Goal: Task Accomplishment & Management: Complete application form

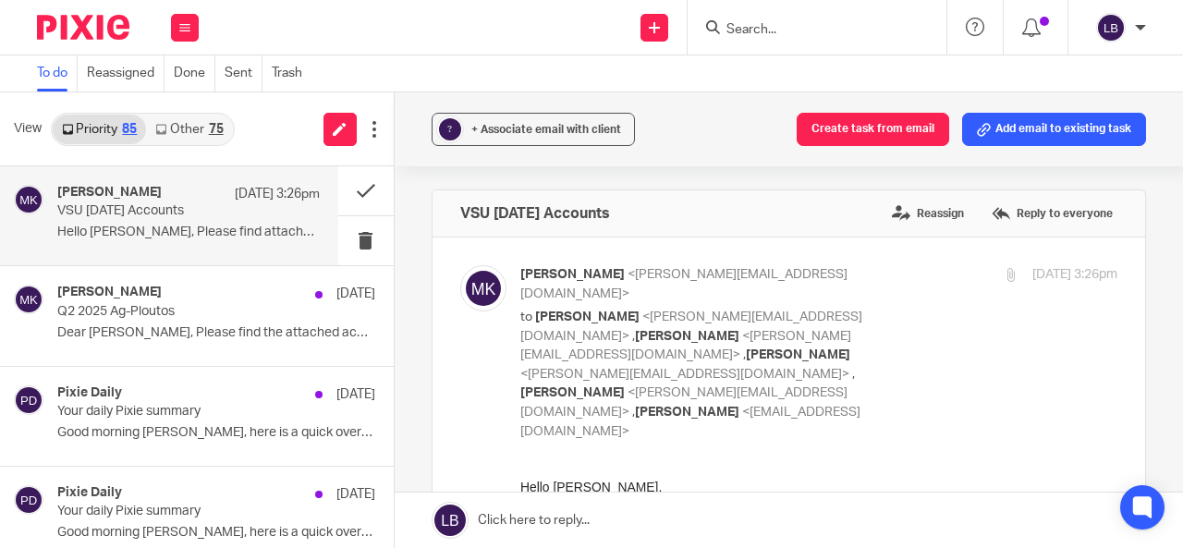
scroll to position [378, 0]
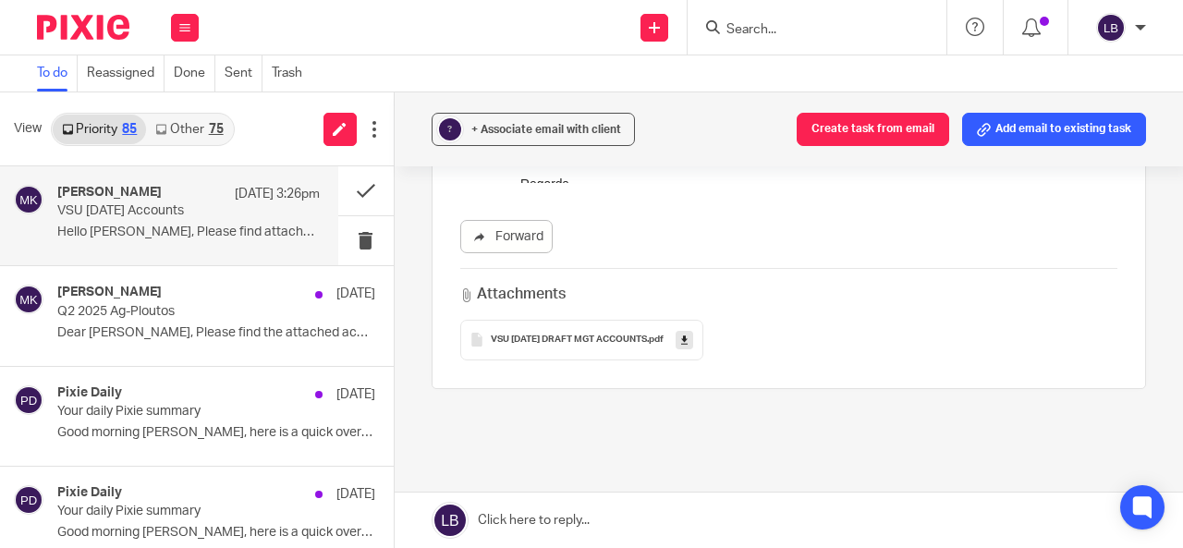
click at [182, 31] on icon at bounding box center [184, 27] width 11 height 11
click at [180, 88] on link "Work" at bounding box center [175, 86] width 30 height 13
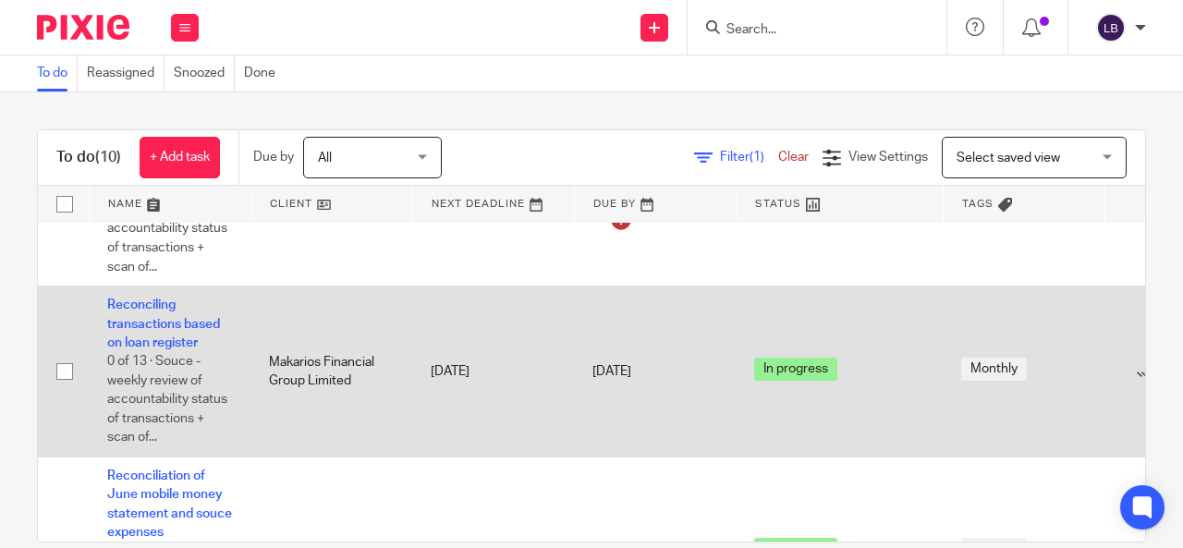
scroll to position [373, 164]
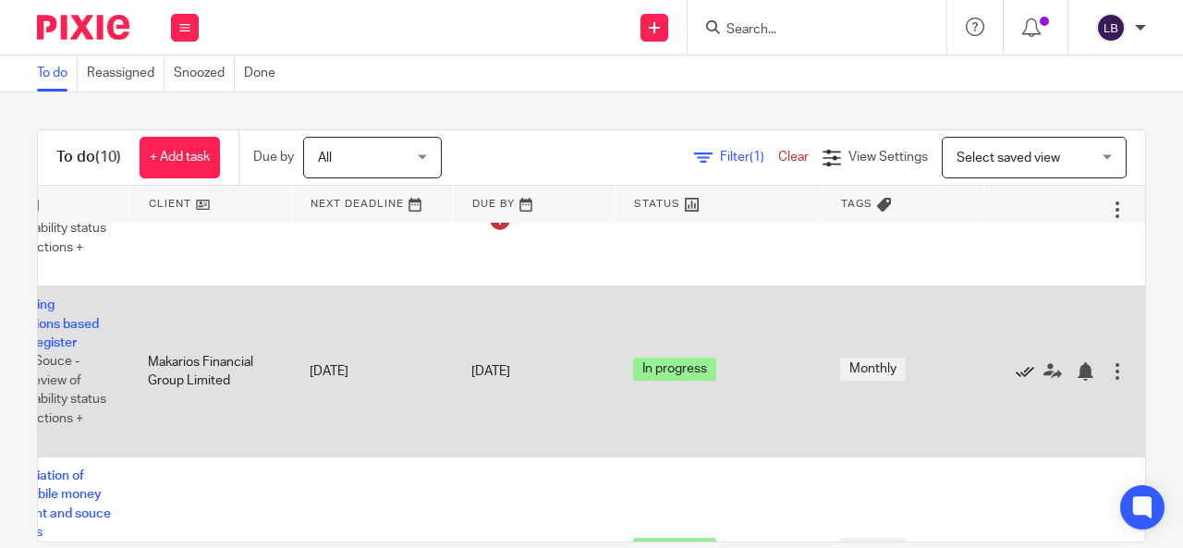
click at [1016, 373] on icon at bounding box center [1025, 371] width 18 height 18
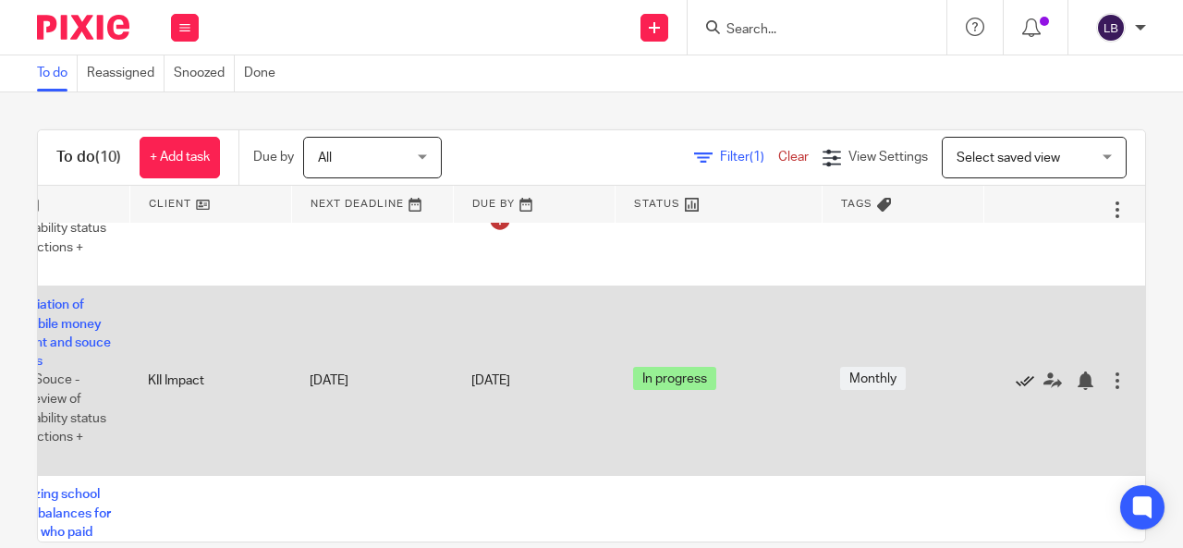
click at [1016, 375] on icon at bounding box center [1025, 381] width 18 height 18
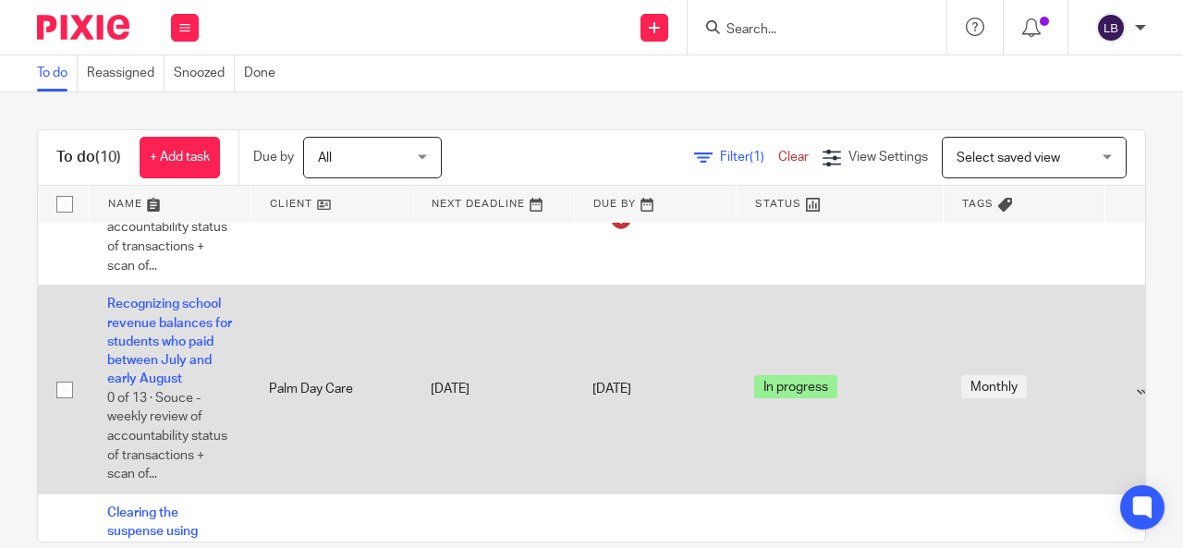
scroll to position [374, 164]
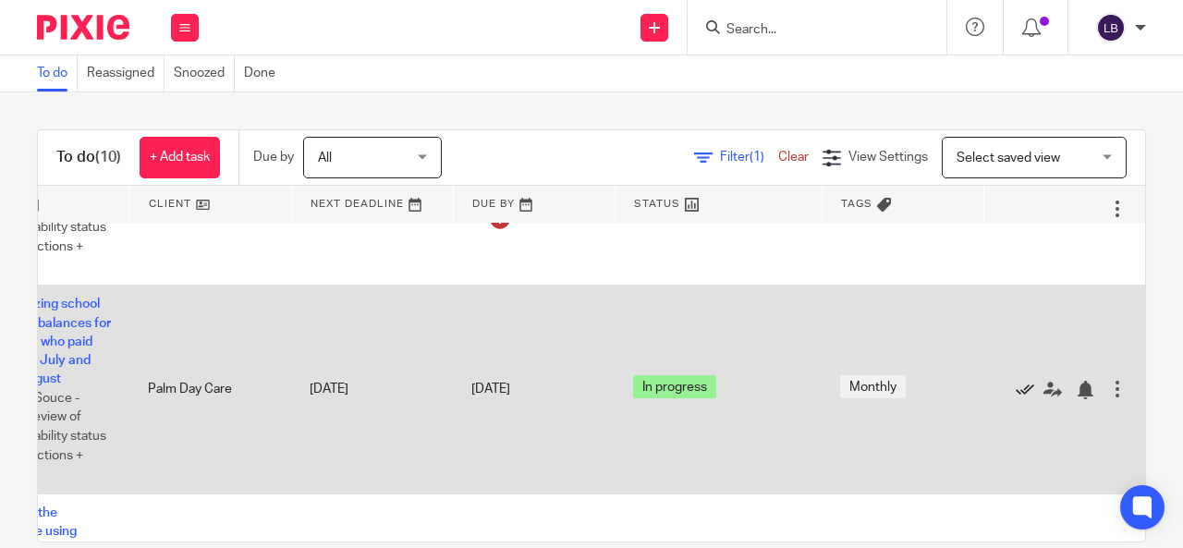
click at [1016, 386] on icon at bounding box center [1025, 390] width 18 height 18
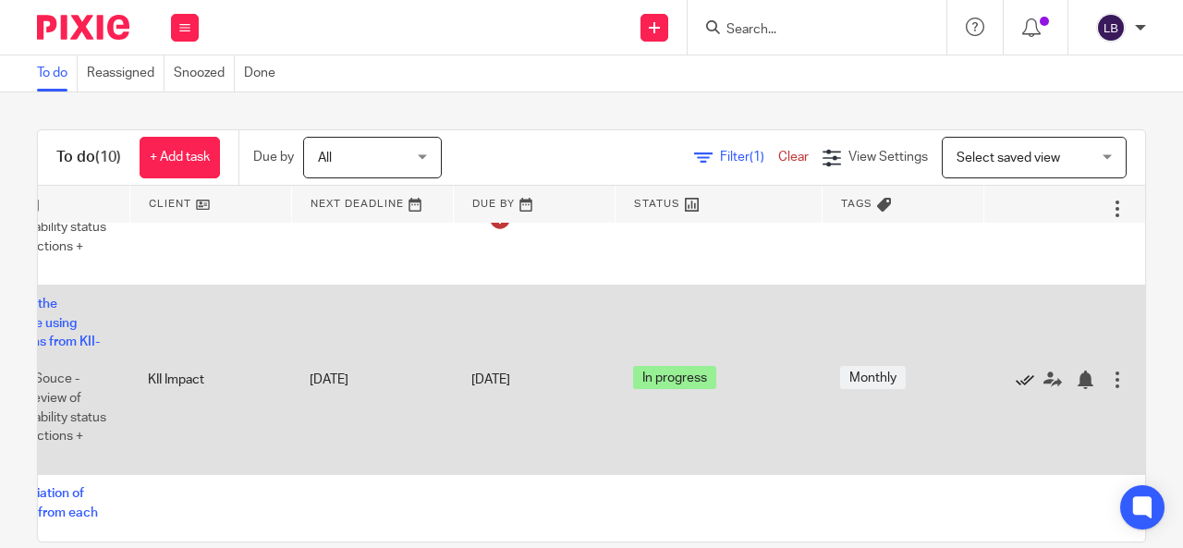
click at [1016, 383] on icon at bounding box center [1025, 380] width 18 height 18
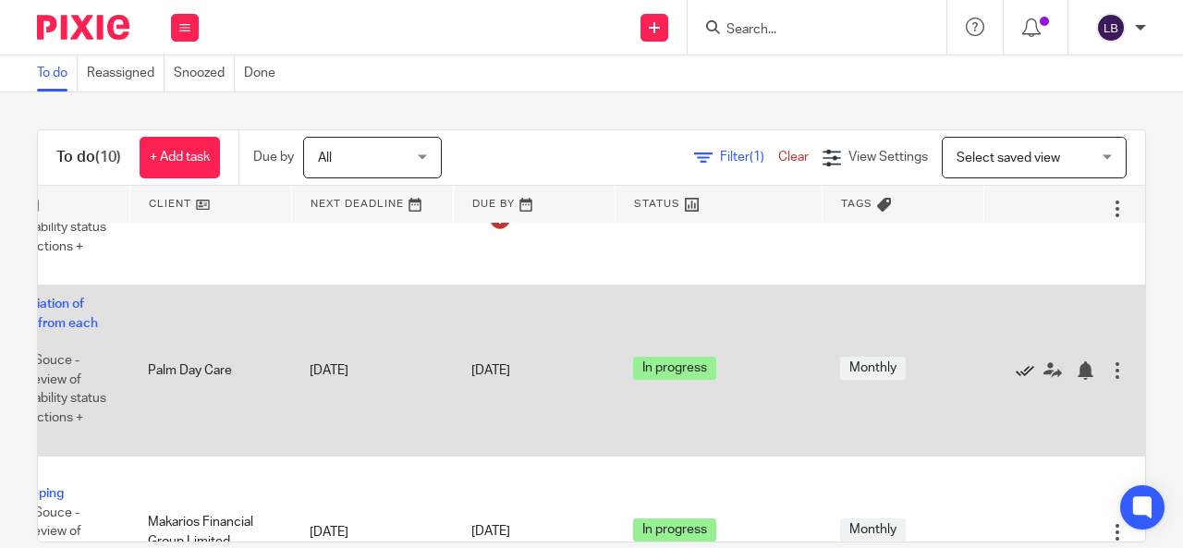
click at [1016, 369] on icon at bounding box center [1025, 370] width 18 height 18
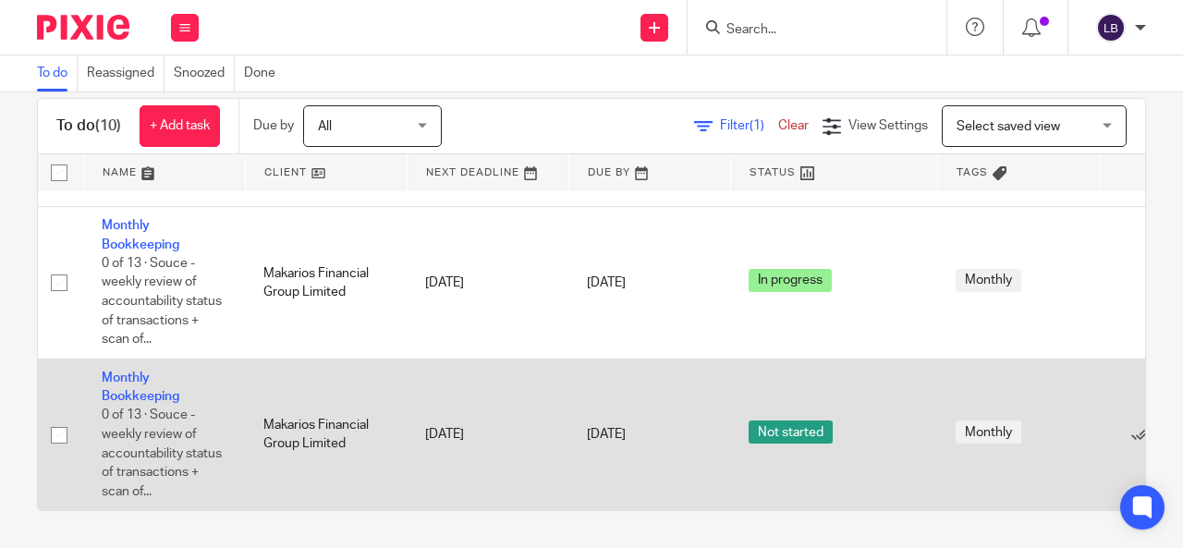
scroll to position [434, 164]
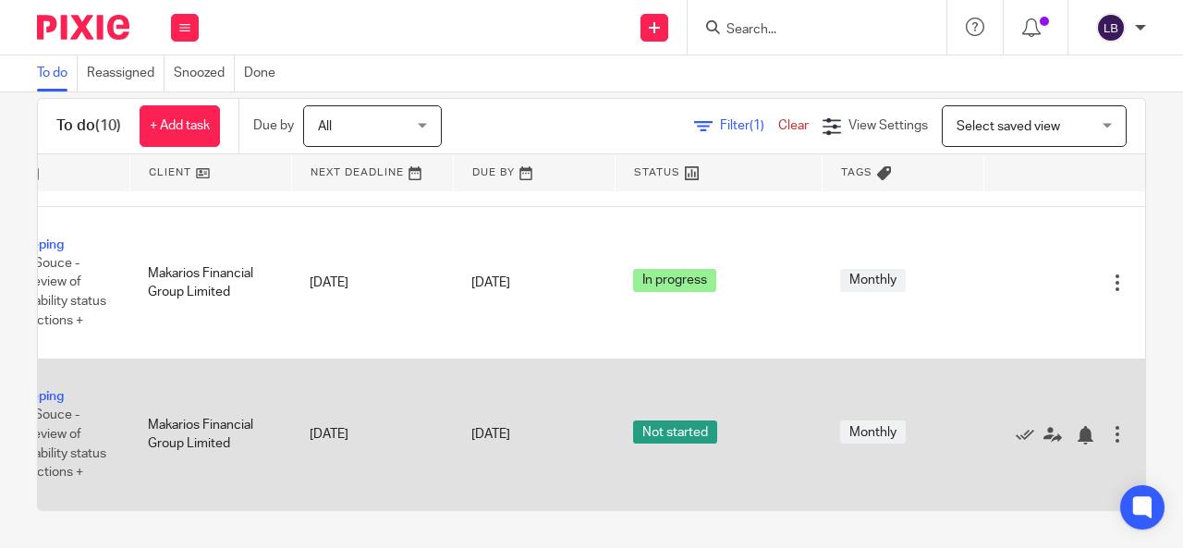
click at [1108, 425] on div at bounding box center [1117, 434] width 18 height 18
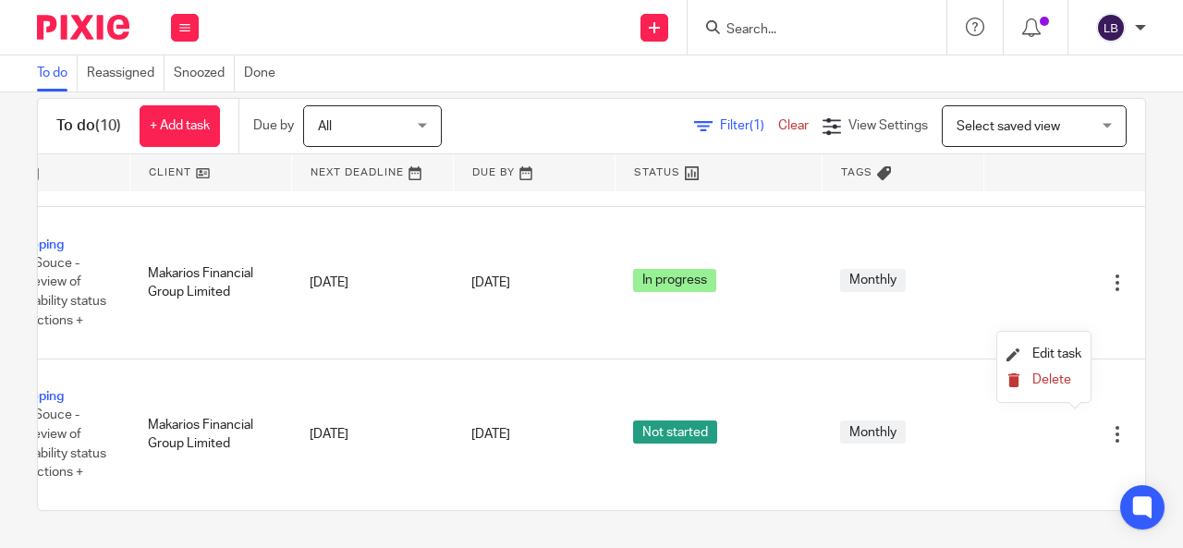
click at [1059, 378] on span "Delete" at bounding box center [1052, 379] width 39 height 13
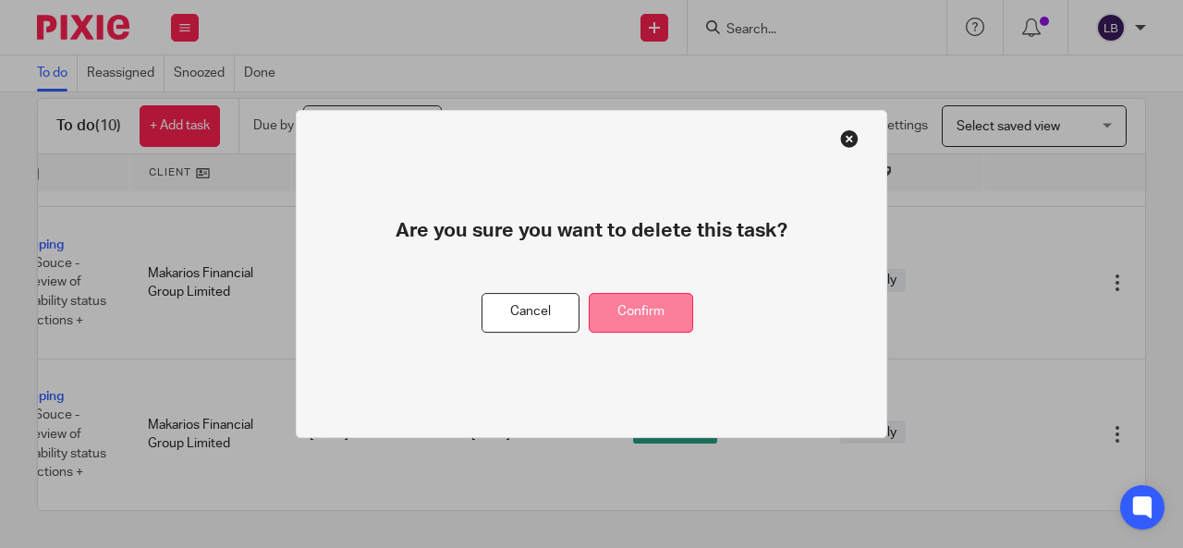
click at [639, 312] on button "Confirm" at bounding box center [641, 313] width 104 height 40
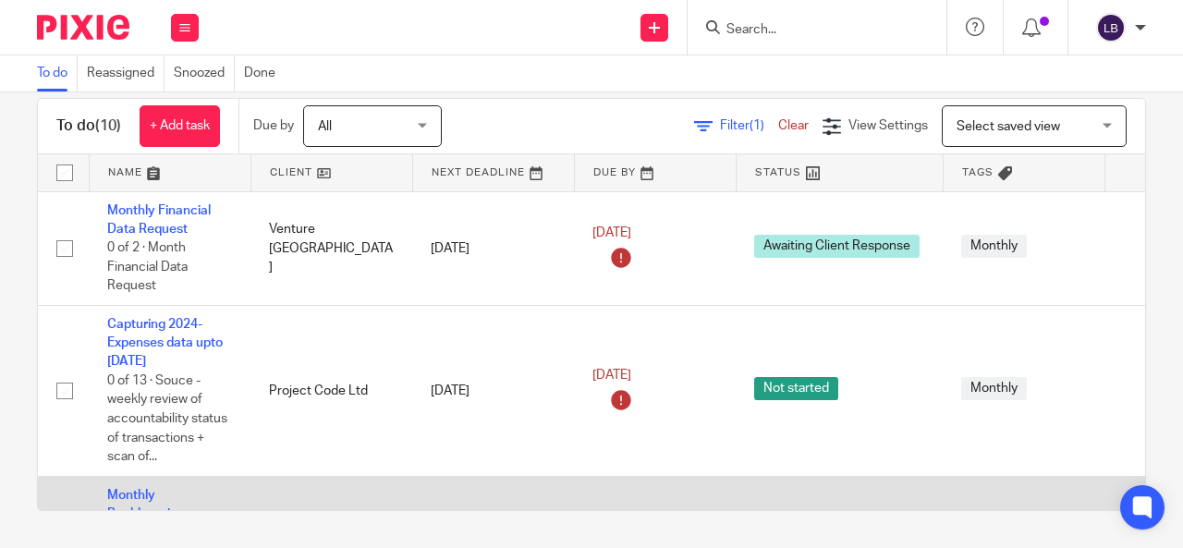
scroll to position [0, 0]
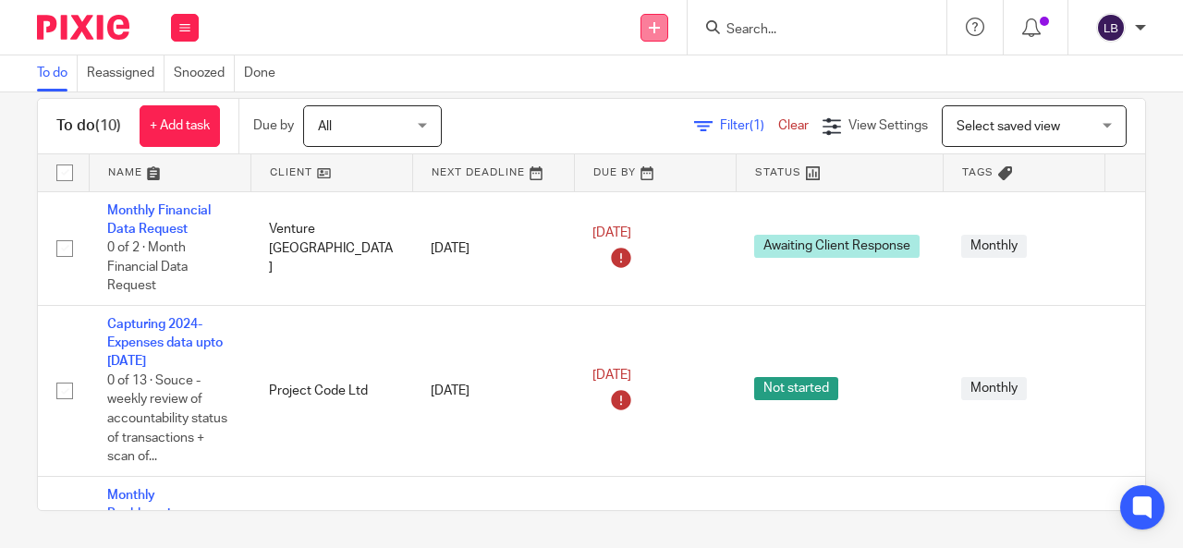
click at [656, 22] on icon at bounding box center [654, 27] width 11 height 11
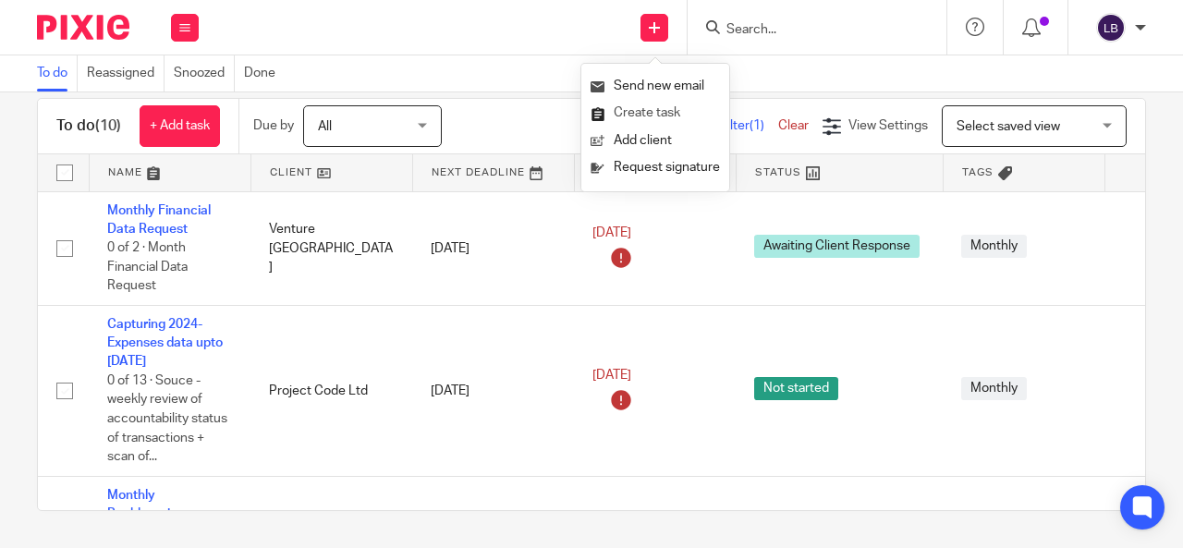
click at [638, 114] on link "Create task" at bounding box center [655, 113] width 129 height 27
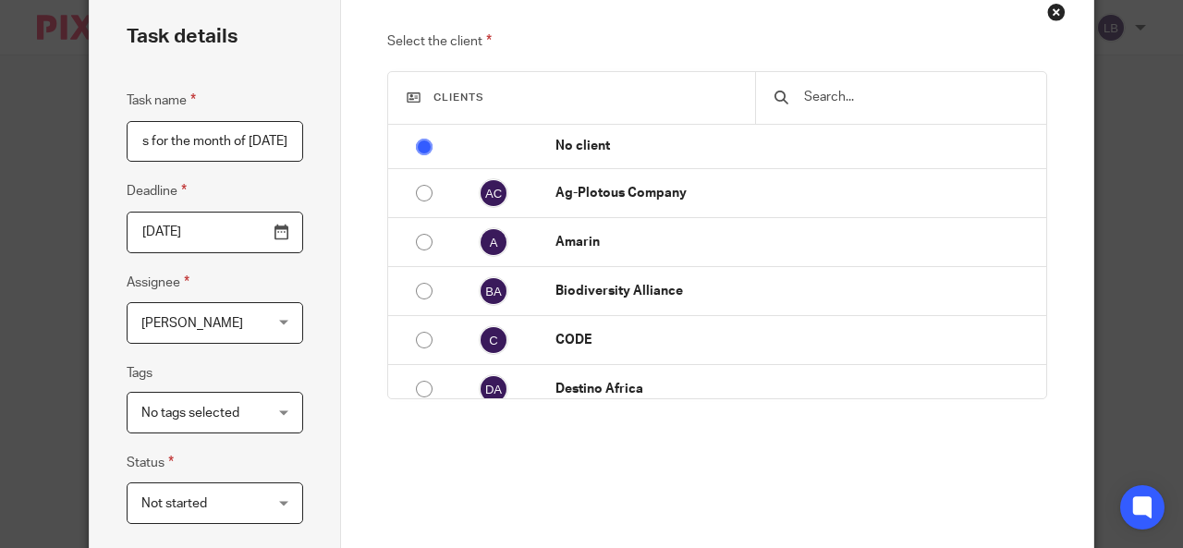
scroll to position [92, 0]
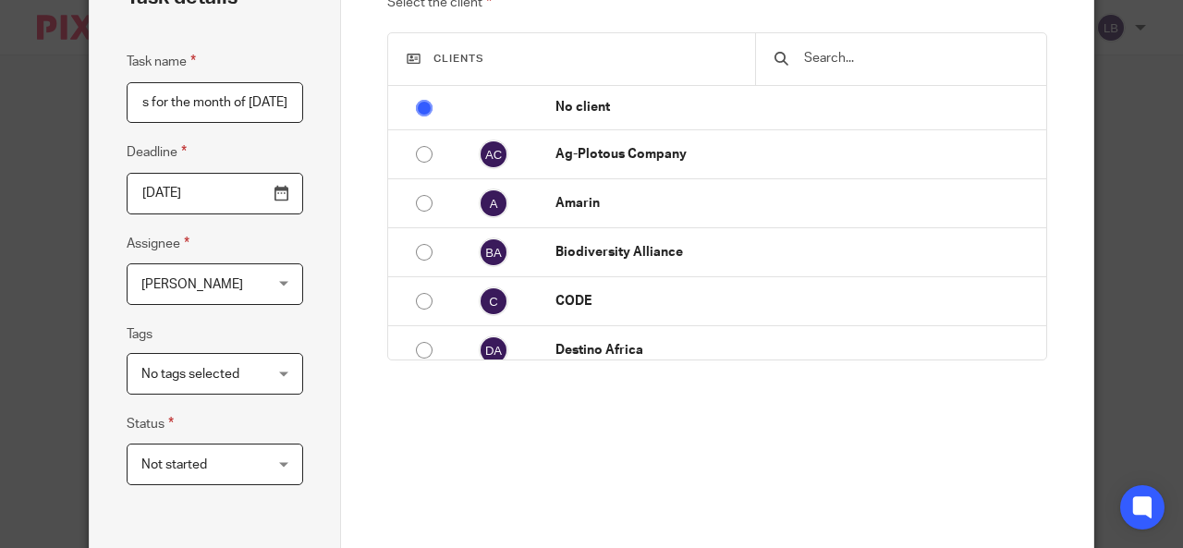
type input "Cleaning and posting Centenary, Equity and DFCU bank statements for the month o…"
click at [261, 470] on span "Not started" at bounding box center [205, 464] width 129 height 39
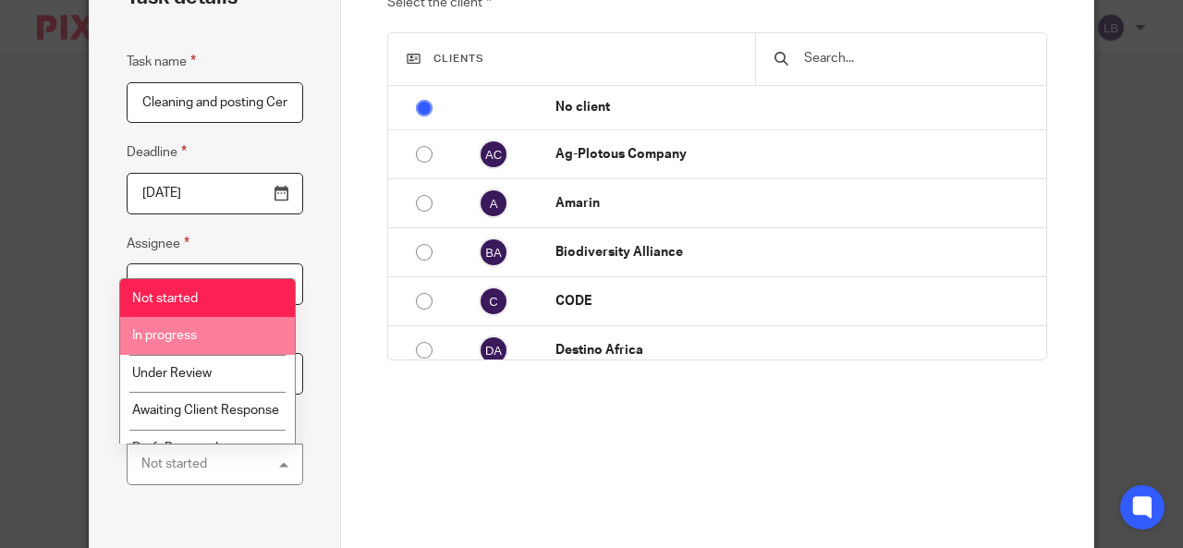
click at [174, 347] on li "In progress" at bounding box center [207, 336] width 175 height 38
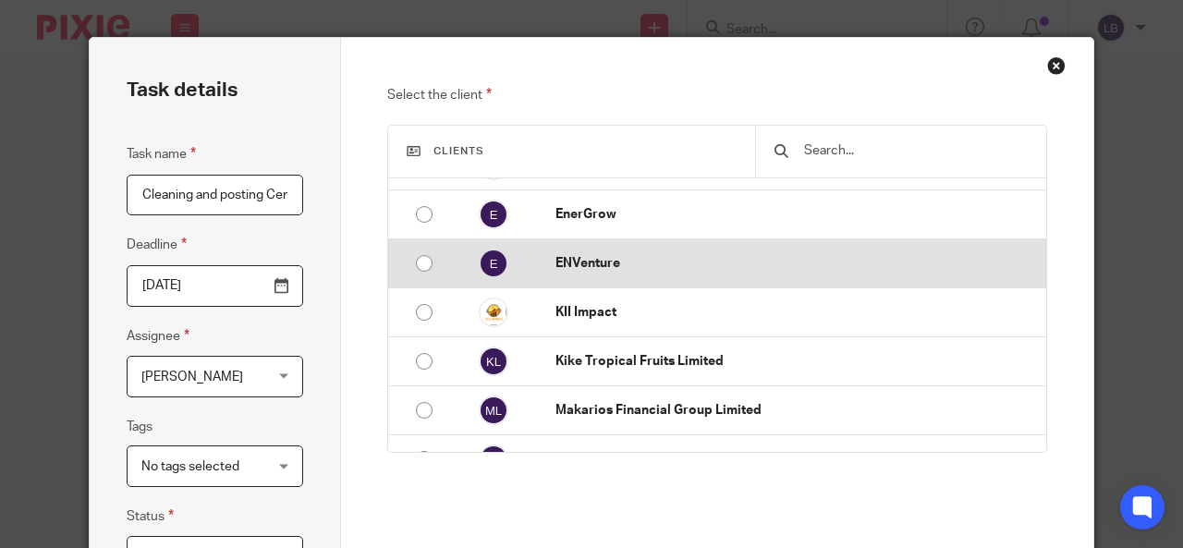
scroll to position [370, 0]
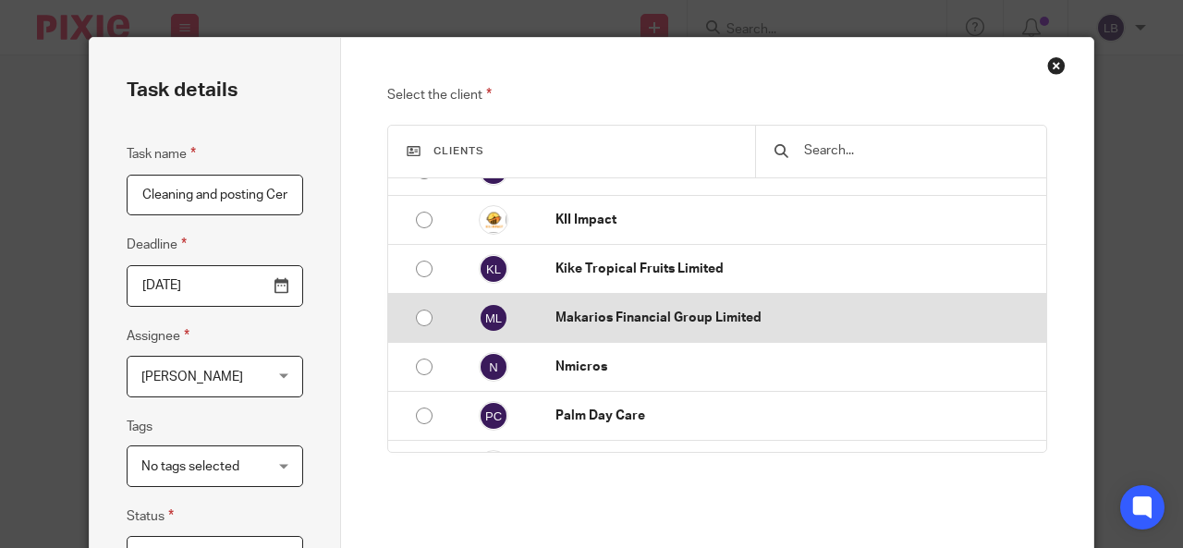
click at [418, 315] on input "radio" at bounding box center [424, 317] width 35 height 35
radio input "false"
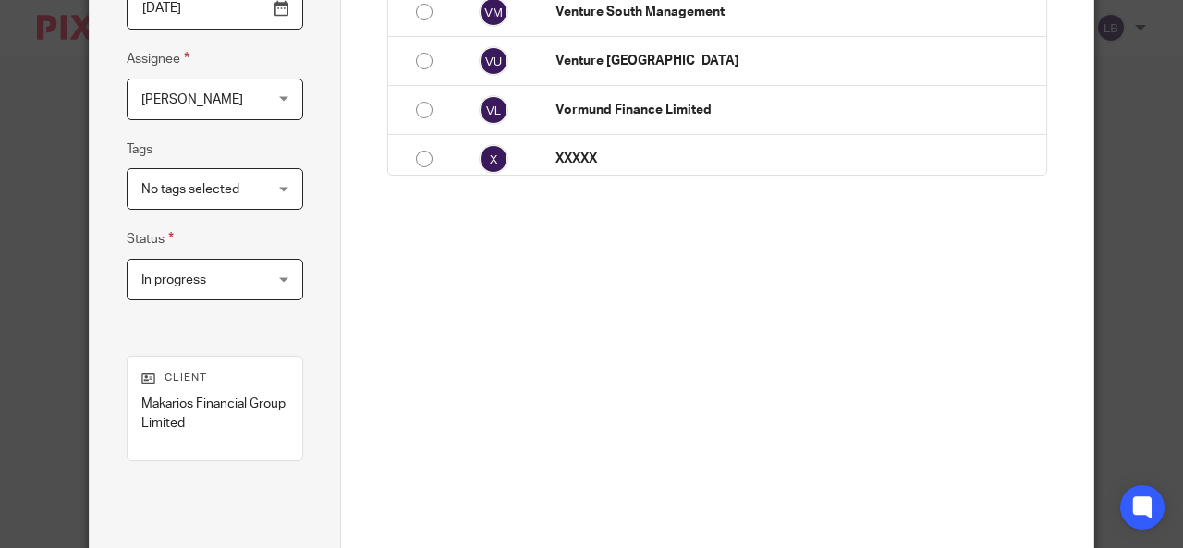
scroll to position [425, 0]
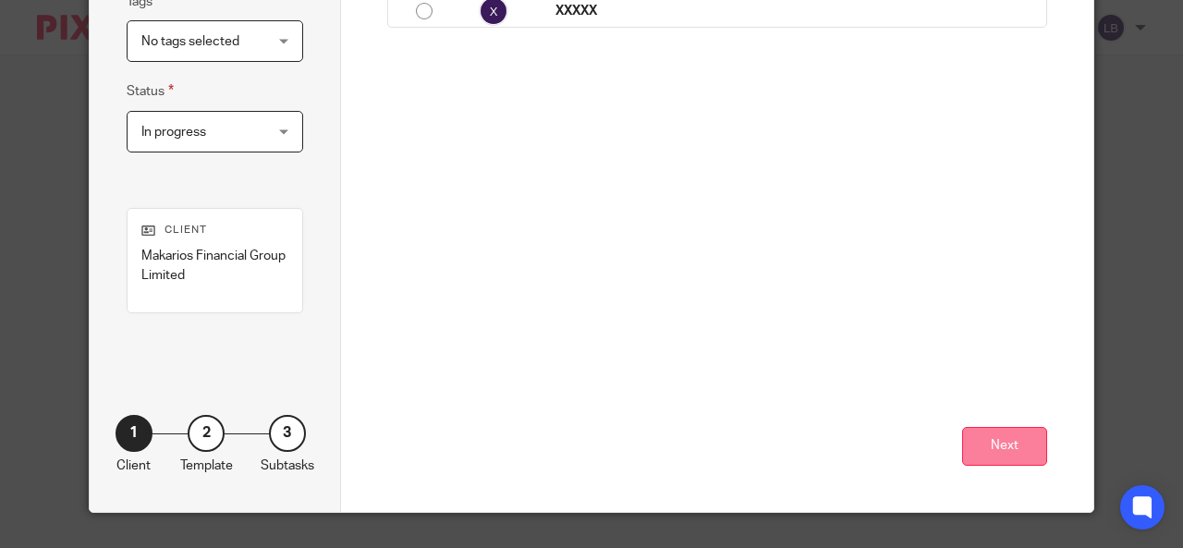
click at [989, 442] on button "Next" at bounding box center [1004, 447] width 85 height 40
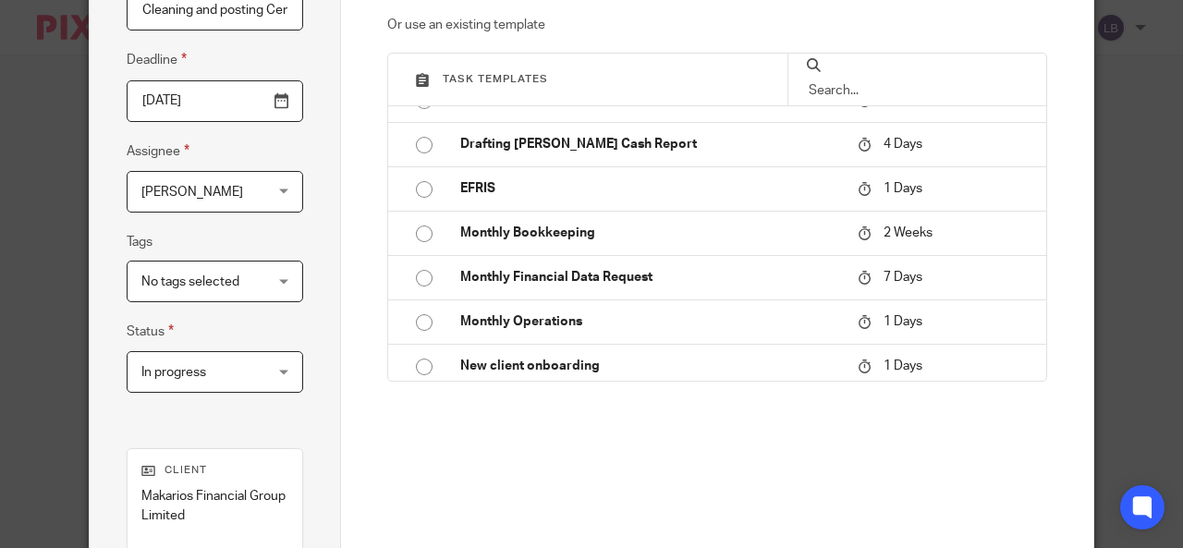
scroll to position [277, 0]
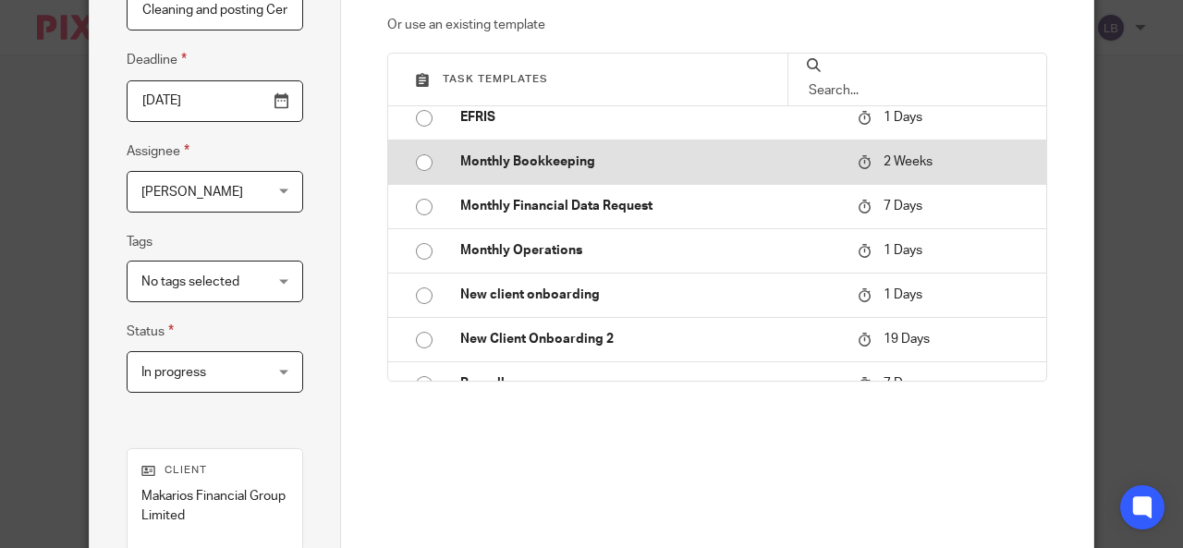
click at [422, 160] on input "radio" at bounding box center [424, 162] width 35 height 35
type input "2025-09-03"
checkbox input "false"
radio input "false"
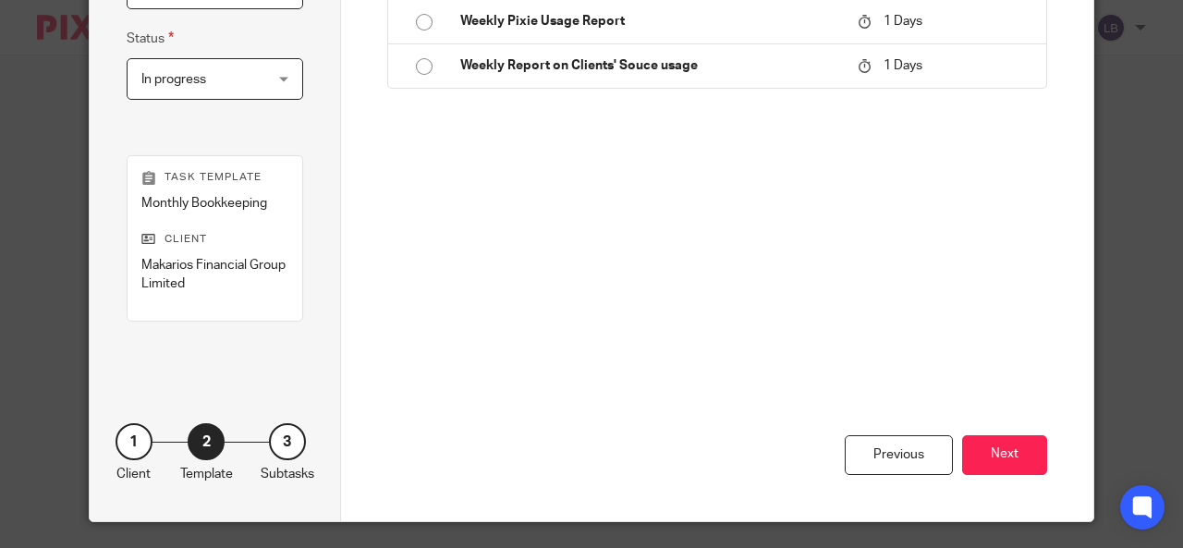
scroll to position [487, 0]
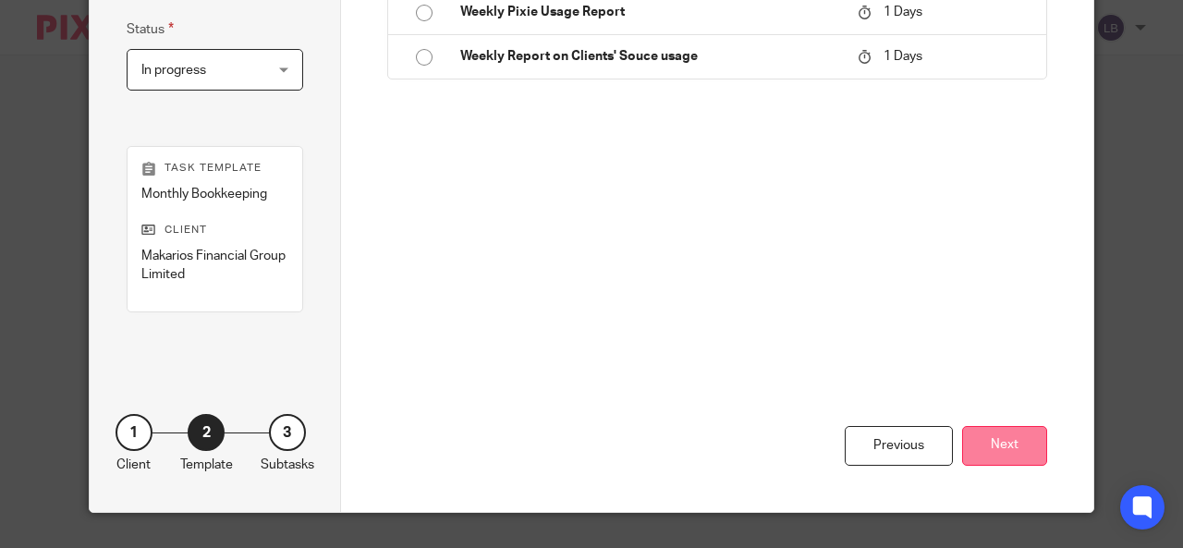
click at [1004, 439] on button "Next" at bounding box center [1004, 446] width 85 height 40
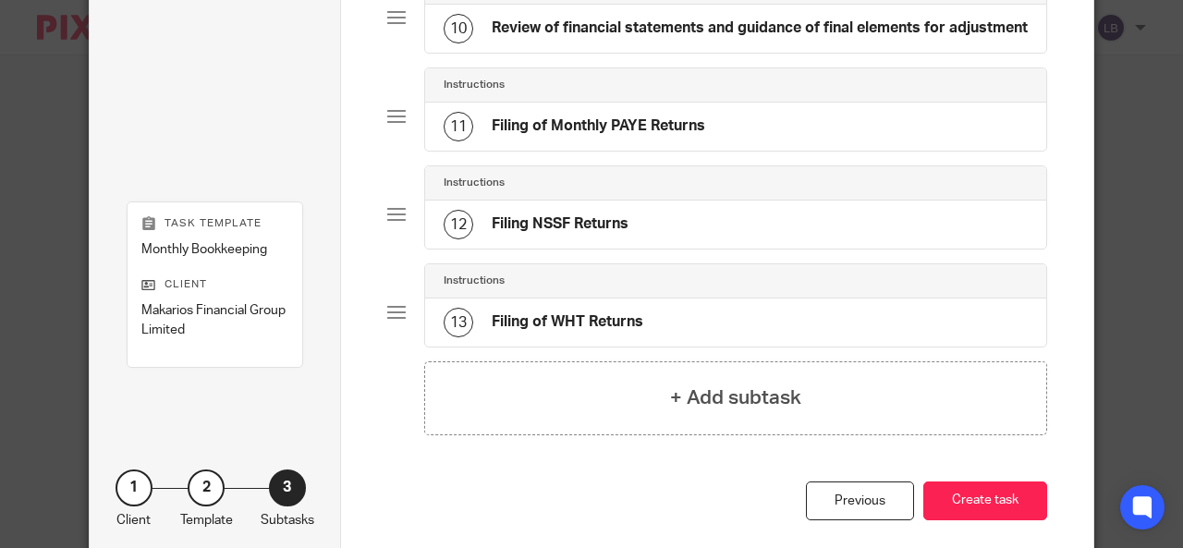
scroll to position [1109, 0]
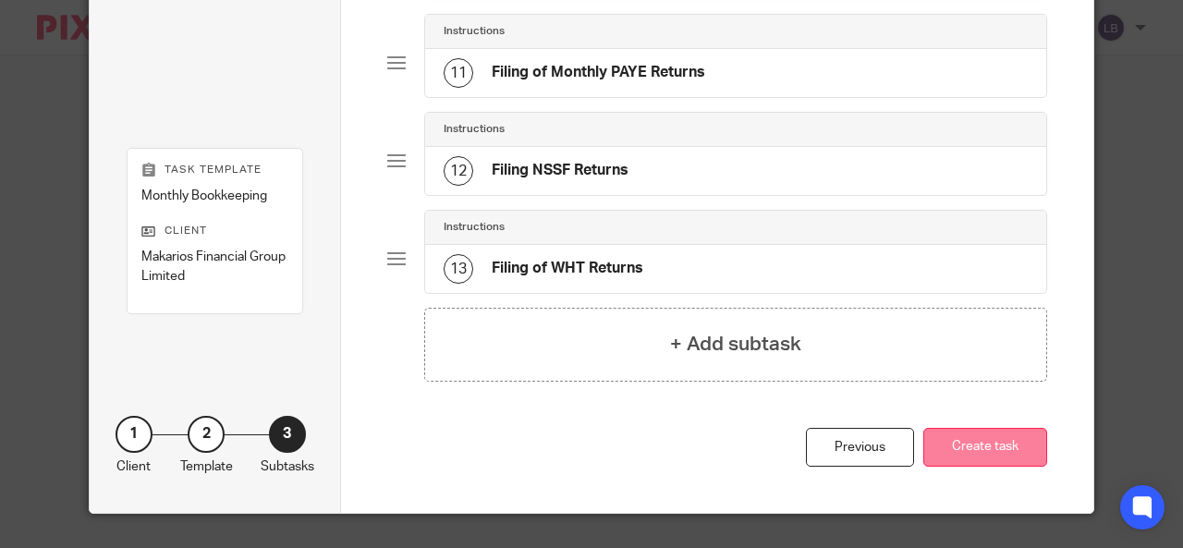
click at [975, 445] on button "Create task" at bounding box center [986, 448] width 124 height 40
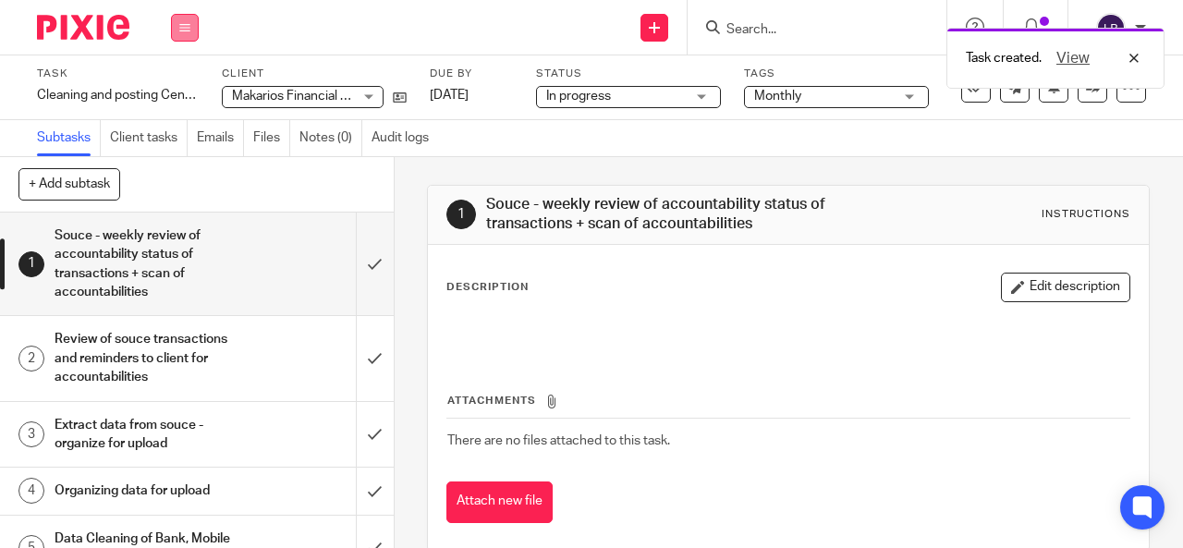
click at [190, 32] on button at bounding box center [185, 28] width 28 height 28
click at [177, 88] on link "Work" at bounding box center [176, 86] width 32 height 13
